Goal: Information Seeking & Learning: Understand process/instructions

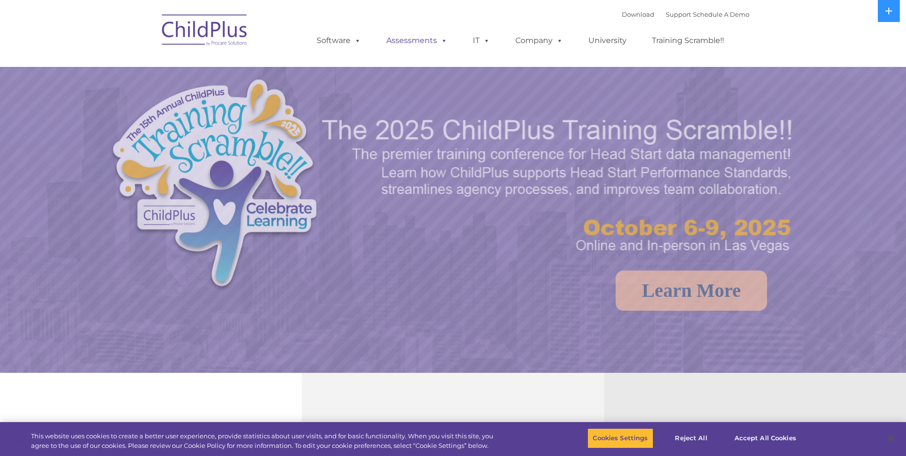
select select "MEDIUM"
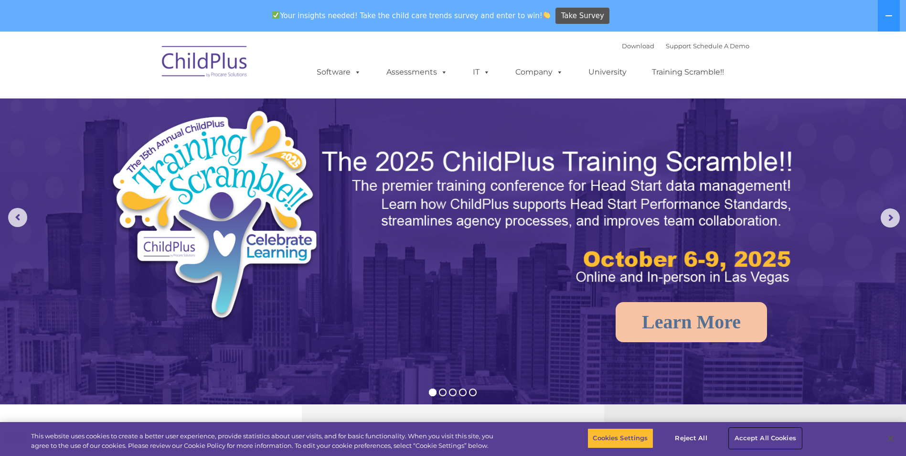
click at [750, 433] on button "Accept All Cookies" at bounding box center [766, 438] width 72 height 20
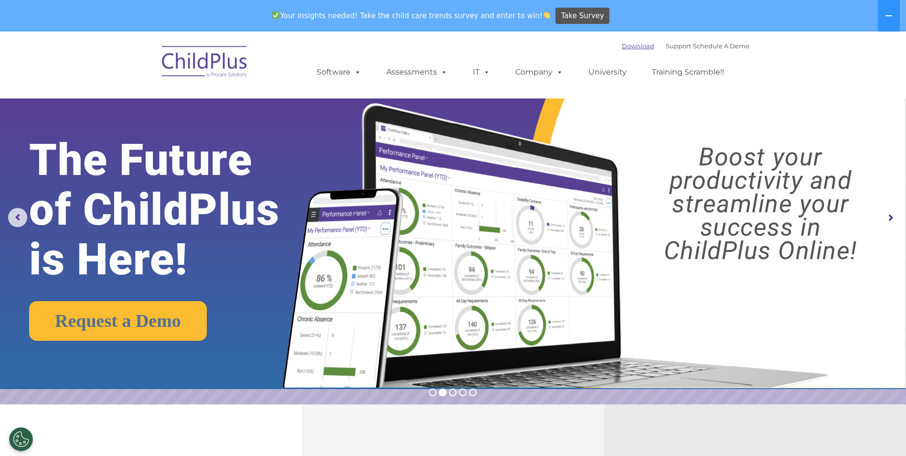
click at [629, 43] on link "Download" at bounding box center [638, 46] width 32 height 8
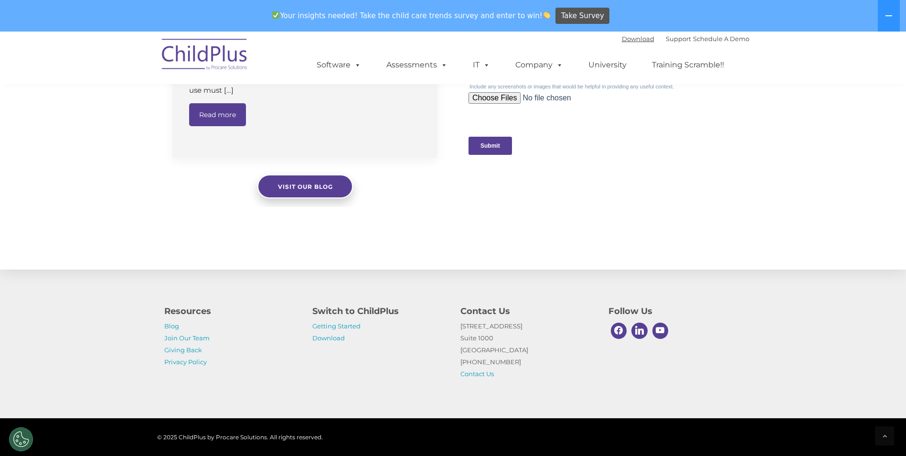
scroll to position [958, 0]
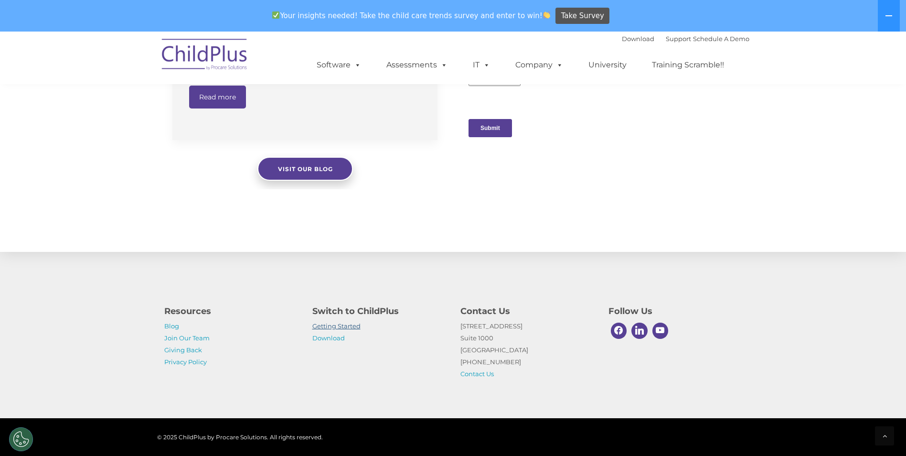
click at [344, 324] on link "Getting Started" at bounding box center [336, 326] width 48 height 8
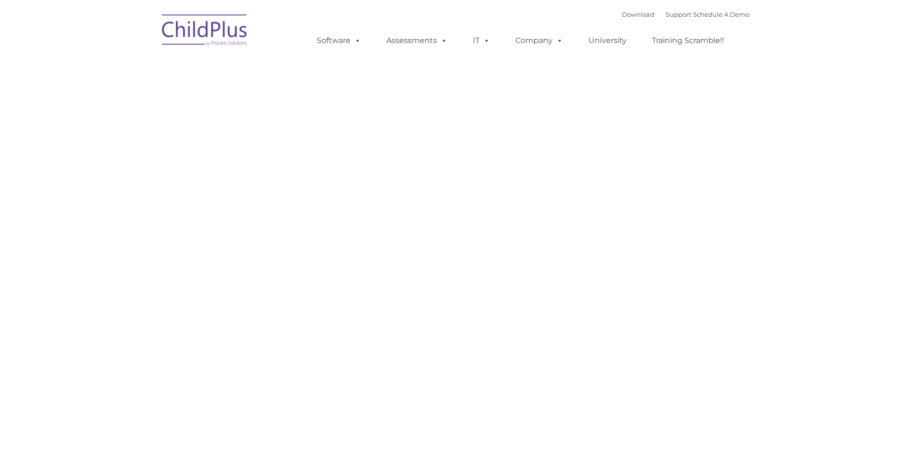
type input ""
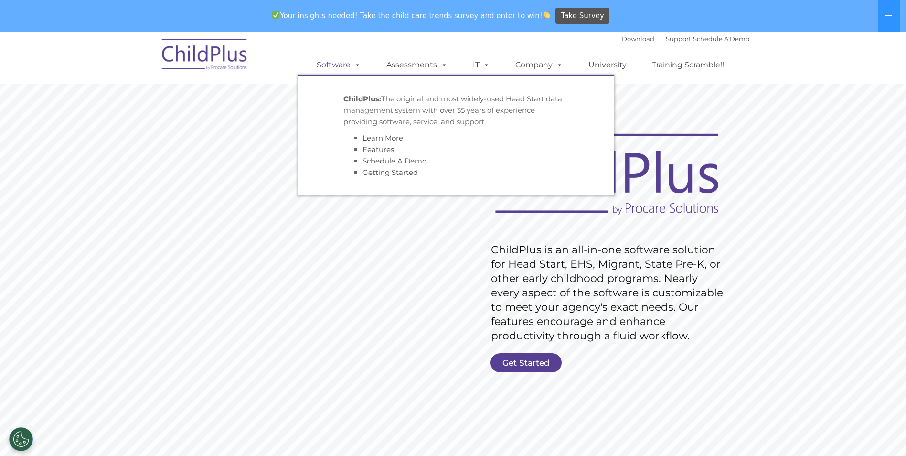
click at [346, 65] on link "Software" at bounding box center [339, 64] width 64 height 19
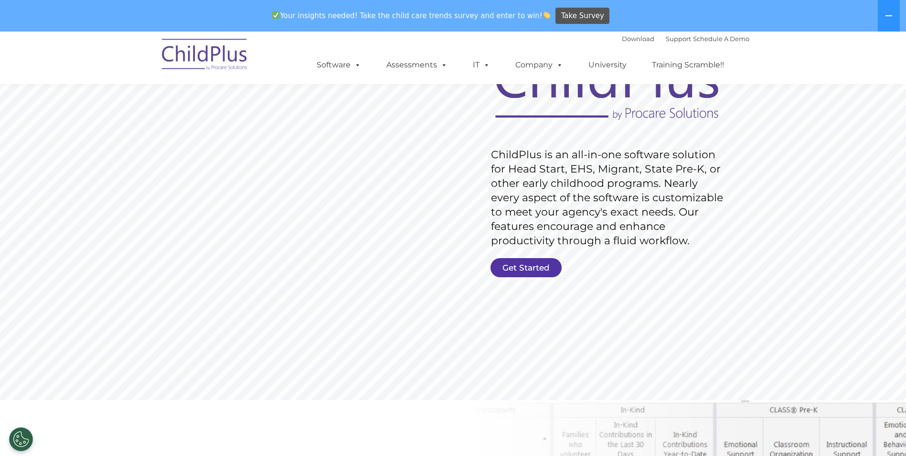
scroll to position [96, 0]
click at [526, 263] on link "Get Started" at bounding box center [526, 267] width 71 height 19
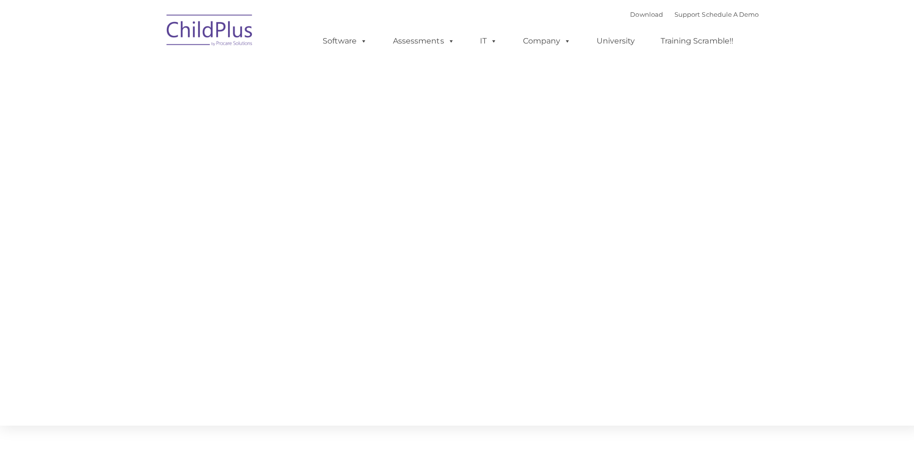
type input ""
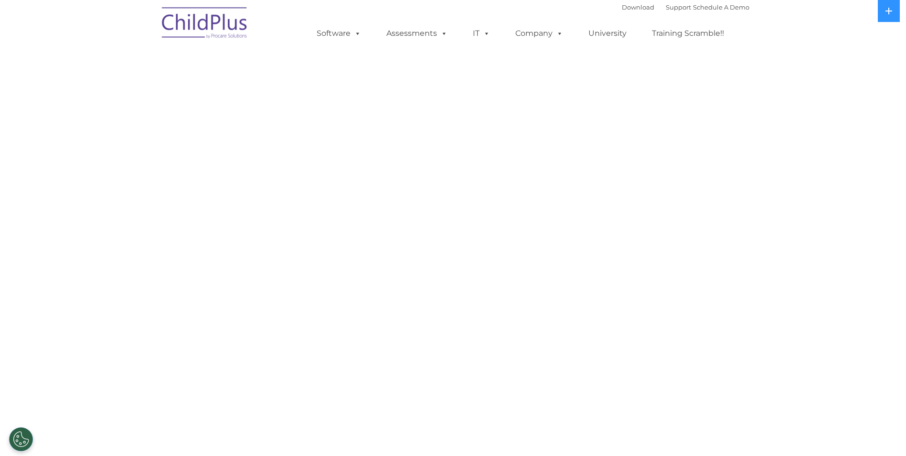
select select "MEDIUM"
